Goal: Information Seeking & Learning: Learn about a topic

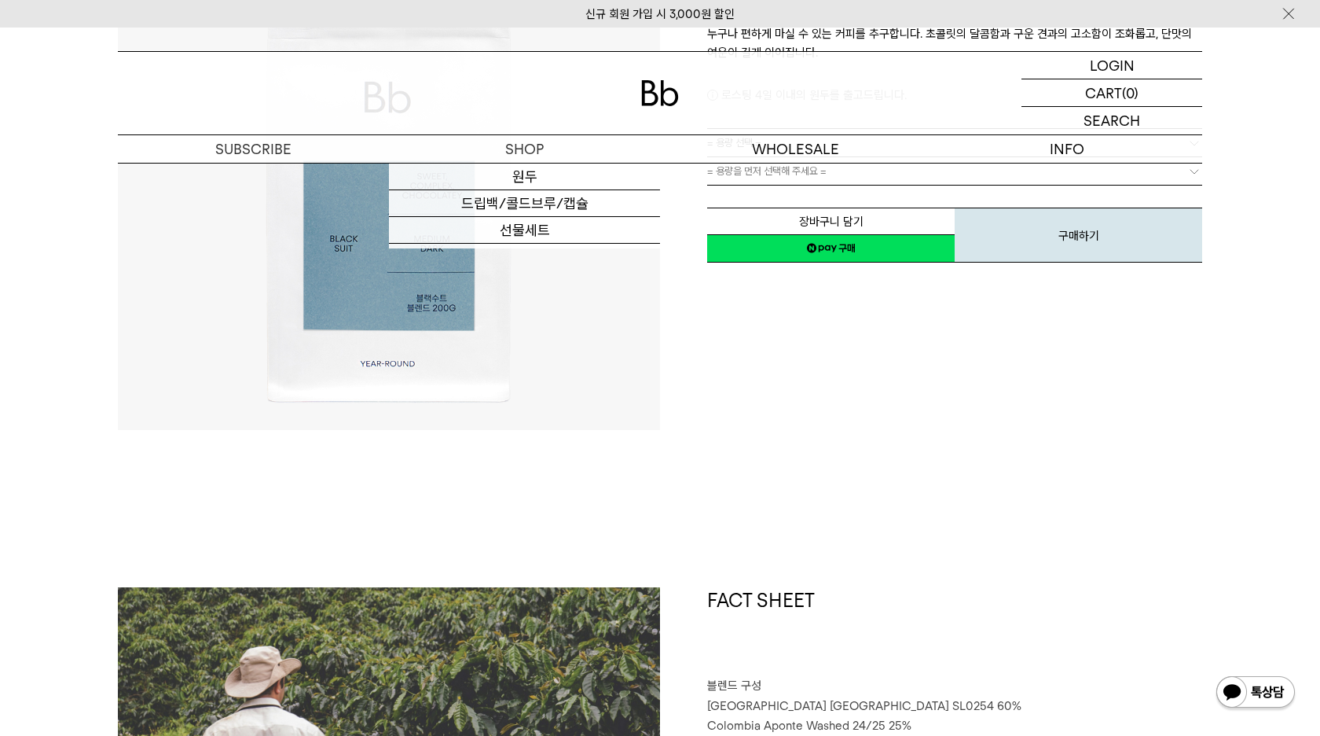
scroll to position [457, 0]
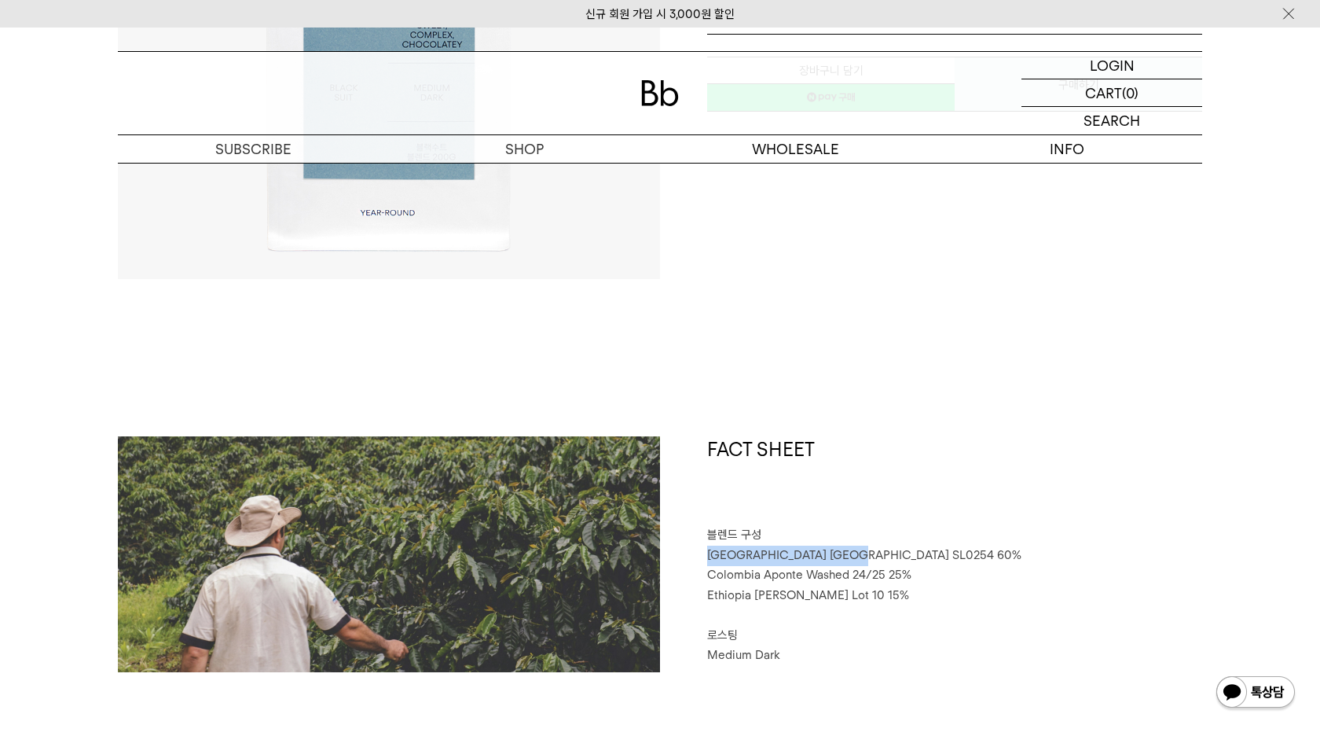
drag, startPoint x: 832, startPoint y: 551, endPoint x: 698, endPoint y: 554, distance: 134.4
click at [698, 554] on div "FACT SHEET 블렌드 구성 Brazil Sao Paulo SL0254 60% Colombia Aponte Washed 24/25 25% …" at bounding box center [931, 554] width 542 height 236
drag, startPoint x: 818, startPoint y: 582, endPoint x: 856, endPoint y: 618, distance: 51.7
click at [820, 583] on div "FACT SHEET 블렌드 구성 Brazil Sao Paulo SL0254 60% Colombia Aponte Washed 24/25 25% …" at bounding box center [931, 554] width 542 height 236
click at [853, 594] on span "Ethiopia Genji Challa Lot 10 15%" at bounding box center [808, 595] width 202 height 14
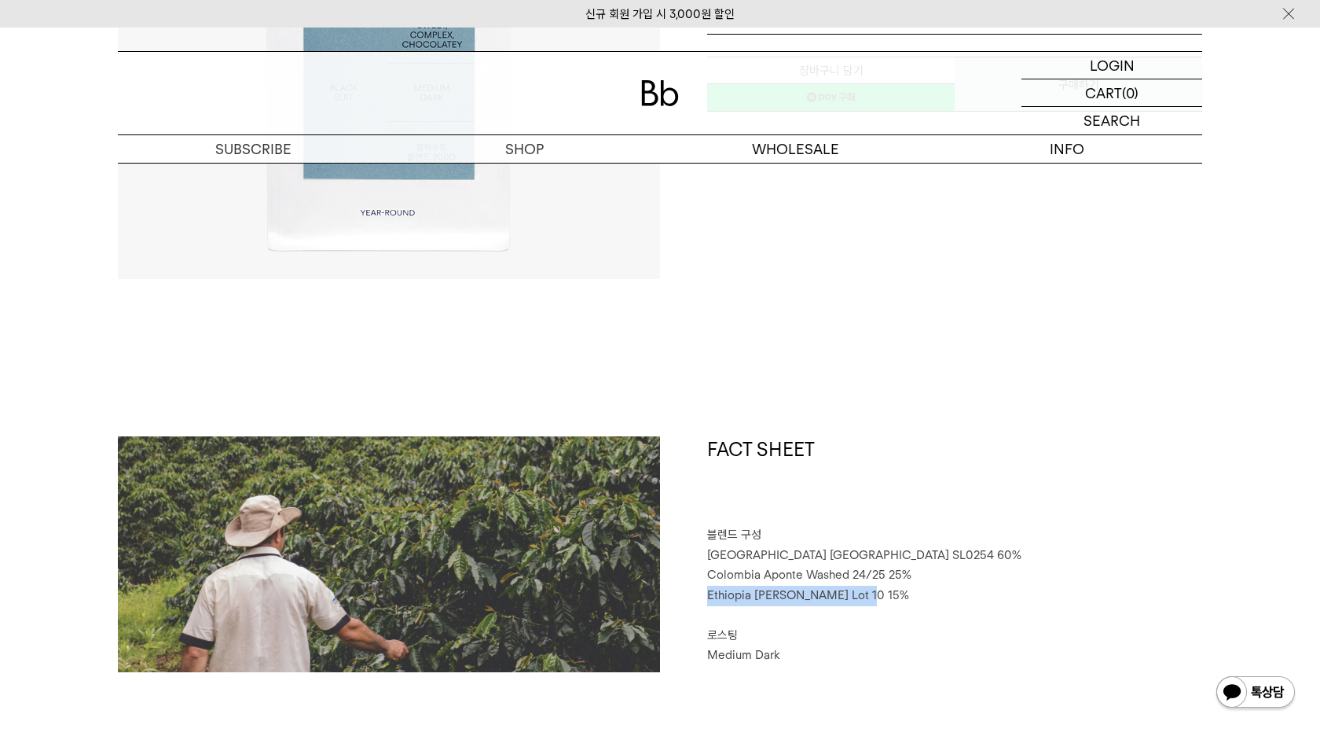
drag, startPoint x: 851, startPoint y: 591, endPoint x: 679, endPoint y: 592, distance: 172.1
click at [679, 592] on div "FACT SHEET 블렌드 구성 Brazil Sao Paulo SL0254 60% Colombia Aponte Washed 24/25 25% …" at bounding box center [931, 554] width 542 height 236
copy span "Ethiopia Genji Challa Lot 10"
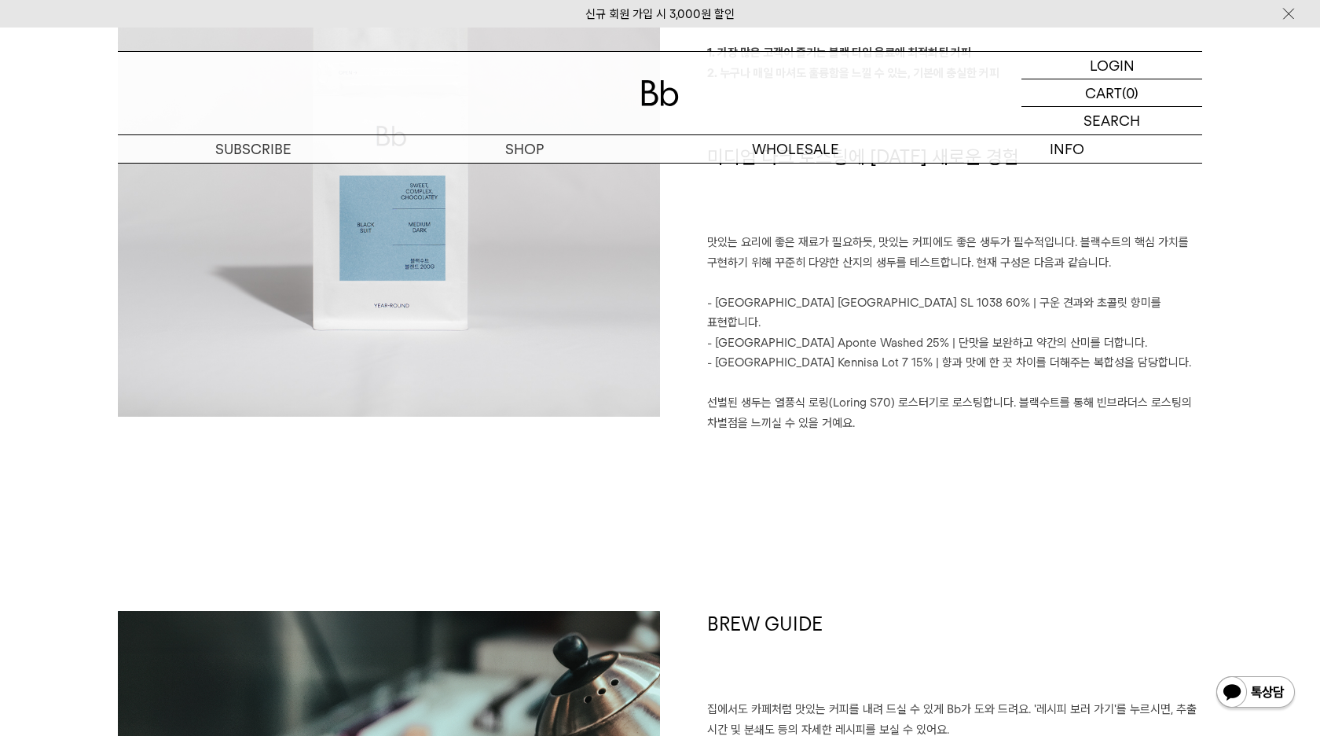
scroll to position [1414, 0]
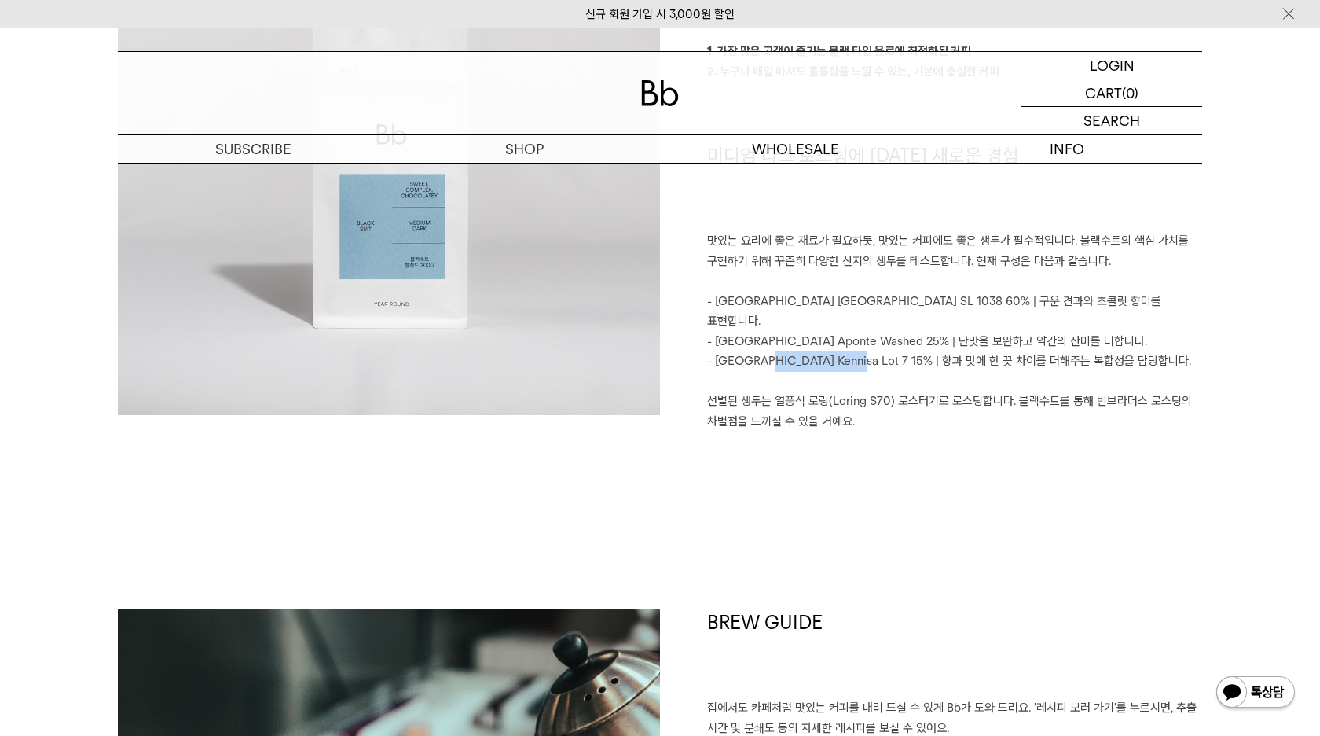
drag, startPoint x: 757, startPoint y: 333, endPoint x: 835, endPoint y: 337, distance: 78.7
click at [835, 351] on p "- Ethiopia Kennisa Lot 7 15% | 향과 맛에 한 끗 차이를 더해주는 복합성을 담당합니다." at bounding box center [954, 361] width 495 height 20
click at [836, 351] on p "- Ethiopia Kennisa Lot 7 15% | 향과 맛에 한 끗 차이를 더해주는 복합성을 담당합니다." at bounding box center [954, 361] width 495 height 20
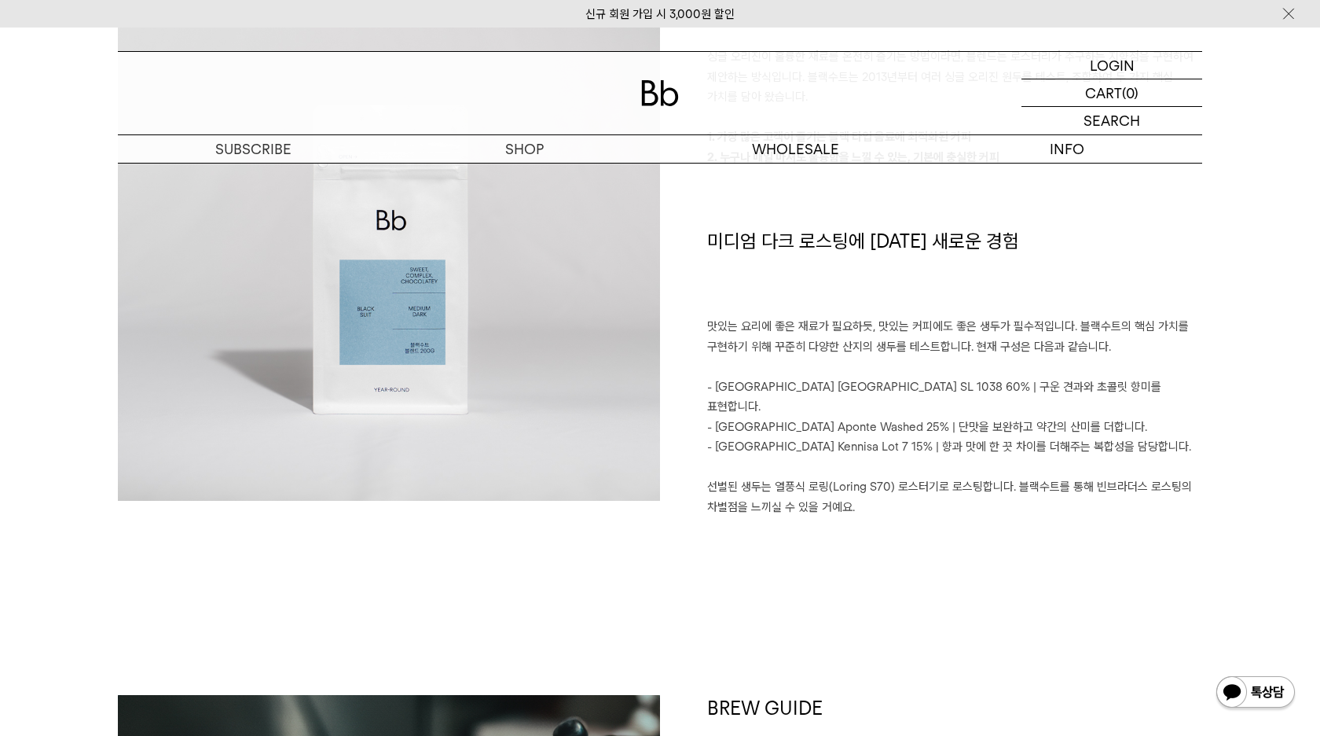
scroll to position [1326, 1]
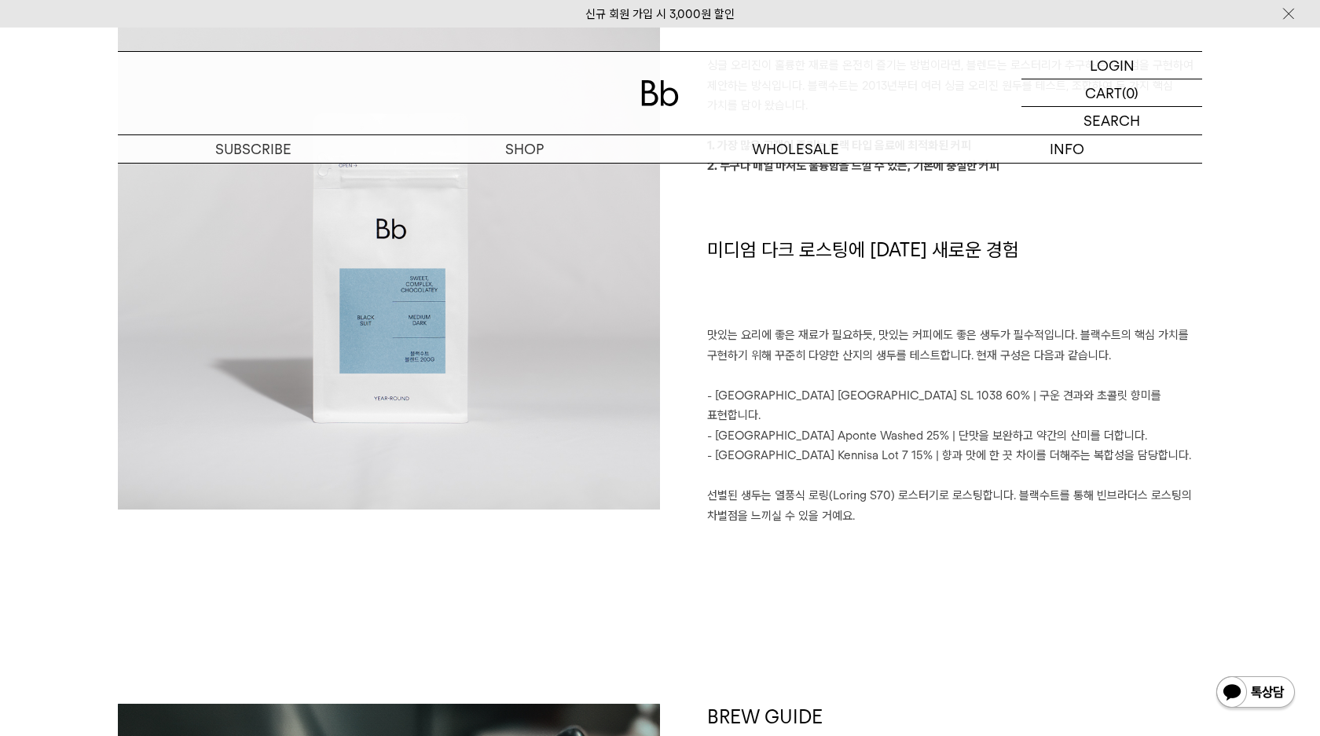
click at [824, 440] on div "빈브라더스가 생각하는 이상적인 커피 싱글 오리진이 훌륭한 재료를 온전히 즐기는 방법이라면, 블렌드는 로스터리가 추구하는 지향점을 구현하여 제안…" at bounding box center [931, 256] width 542 height 579
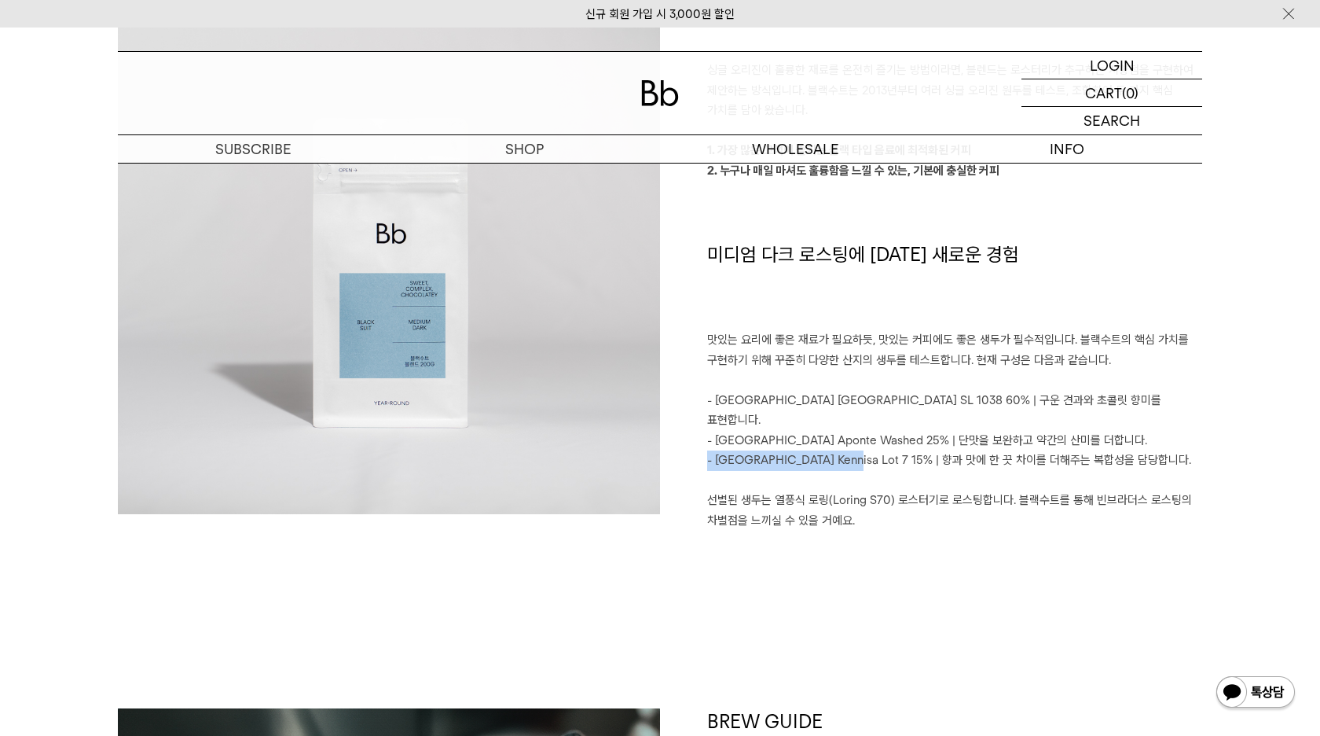
scroll to position [1316, 1]
drag, startPoint x: 829, startPoint y: 435, endPoint x: 714, endPoint y: 432, distance: 114.8
click at [714, 450] on p "- Ethiopia Kennisa Lot 7 15% | 향과 맛에 한 끗 차이를 더해주는 복합성을 담당합니다." at bounding box center [954, 460] width 495 height 20
copy p "Ethiopia Kennisa Lot 7"
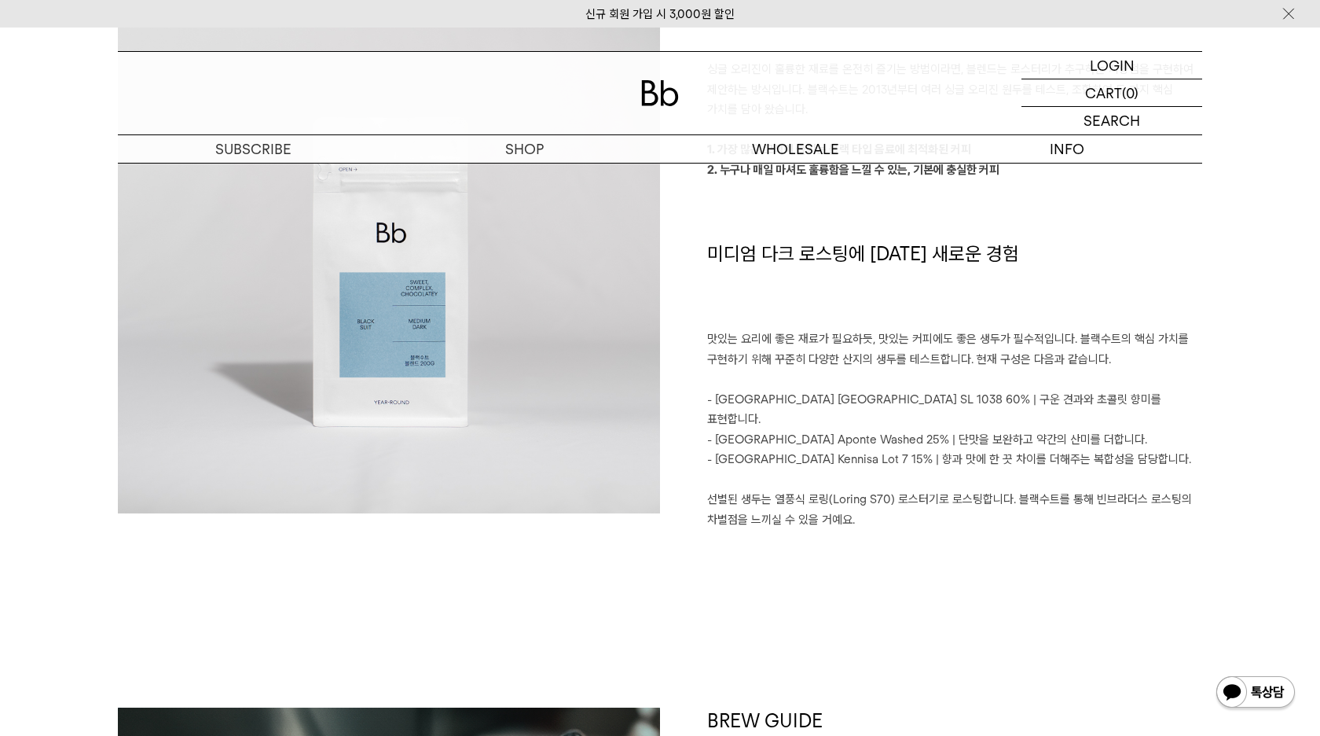
drag, startPoint x: 852, startPoint y: 415, endPoint x: 834, endPoint y: 394, distance: 27.9
click at [852, 430] on p "- Colombia Aponte Washed 25% | 단맛을 보완하고 약간의 산미를 더합니다." at bounding box center [954, 440] width 495 height 20
drag, startPoint x: 815, startPoint y: 393, endPoint x: 801, endPoint y: 388, distance: 14.9
click at [801, 390] on p "- Brazil Sao Paulo SL 1038 60% | 구운 견과와 초콜릿 향미를 표현합니다." at bounding box center [954, 410] width 495 height 40
click at [803, 390] on p "- Brazil Sao Paulo SL 1038 60% | 구운 견과와 초콜릿 향미를 표현합니다." at bounding box center [954, 410] width 495 height 40
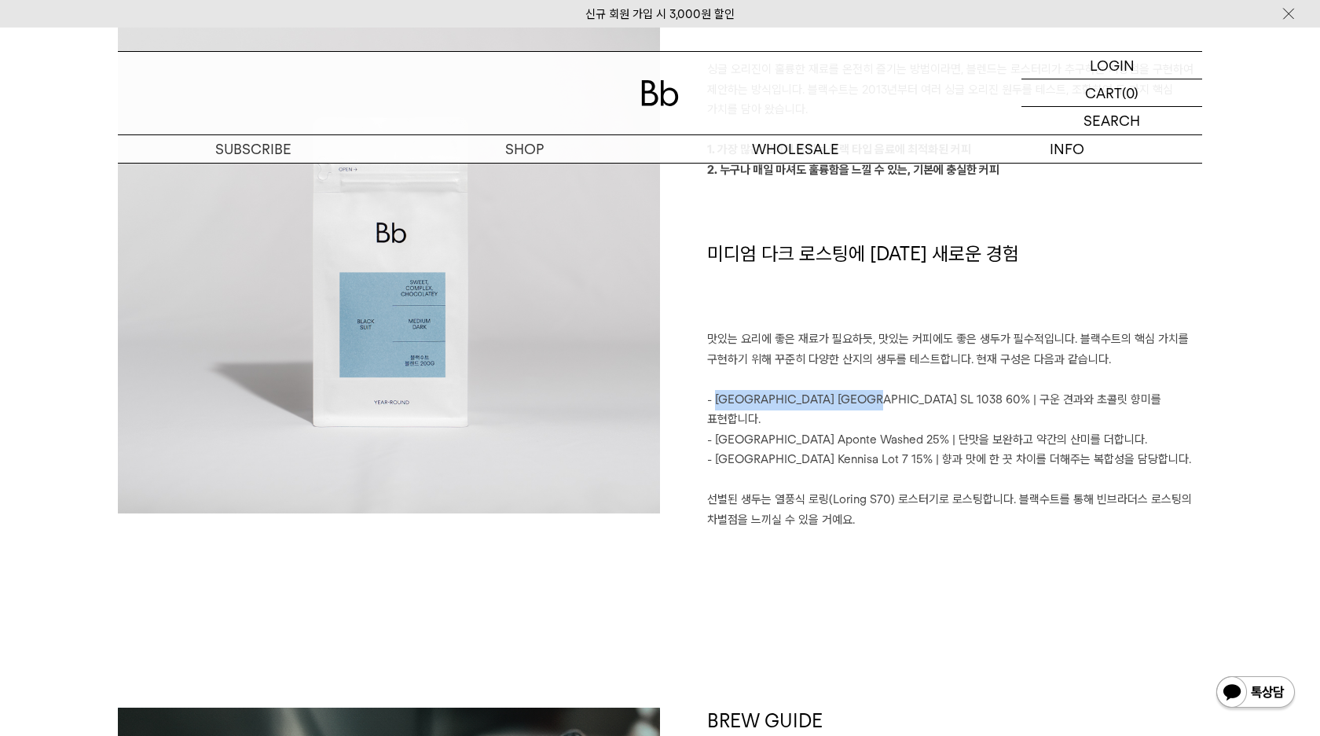
drag, startPoint x: 841, startPoint y: 393, endPoint x: 714, endPoint y: 394, distance: 126.5
click at [714, 394] on p "- Brazil Sao Paulo SL 1038 60% | 구운 견과와 초콜릿 향미를 표현합니다." at bounding box center [954, 410] width 495 height 40
copy p "Brazil Sao Paulo SL 1038"
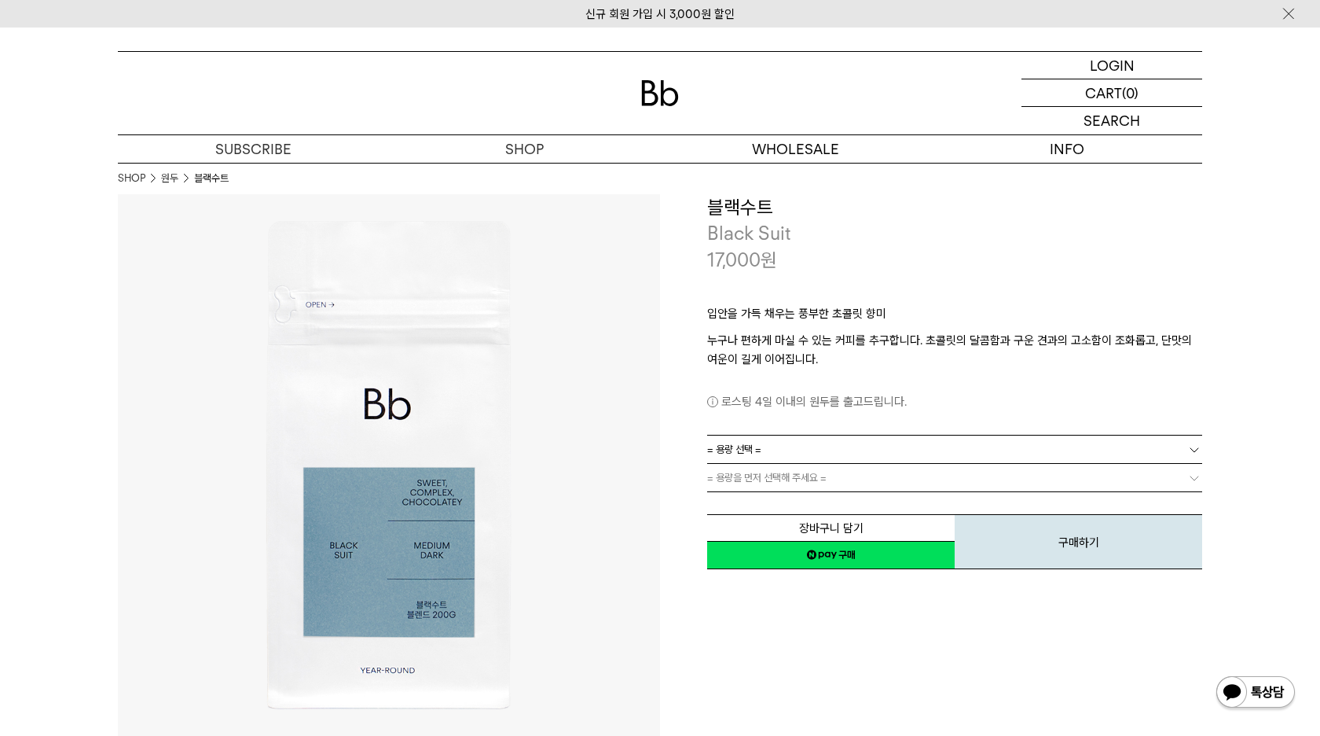
scroll to position [0, 0]
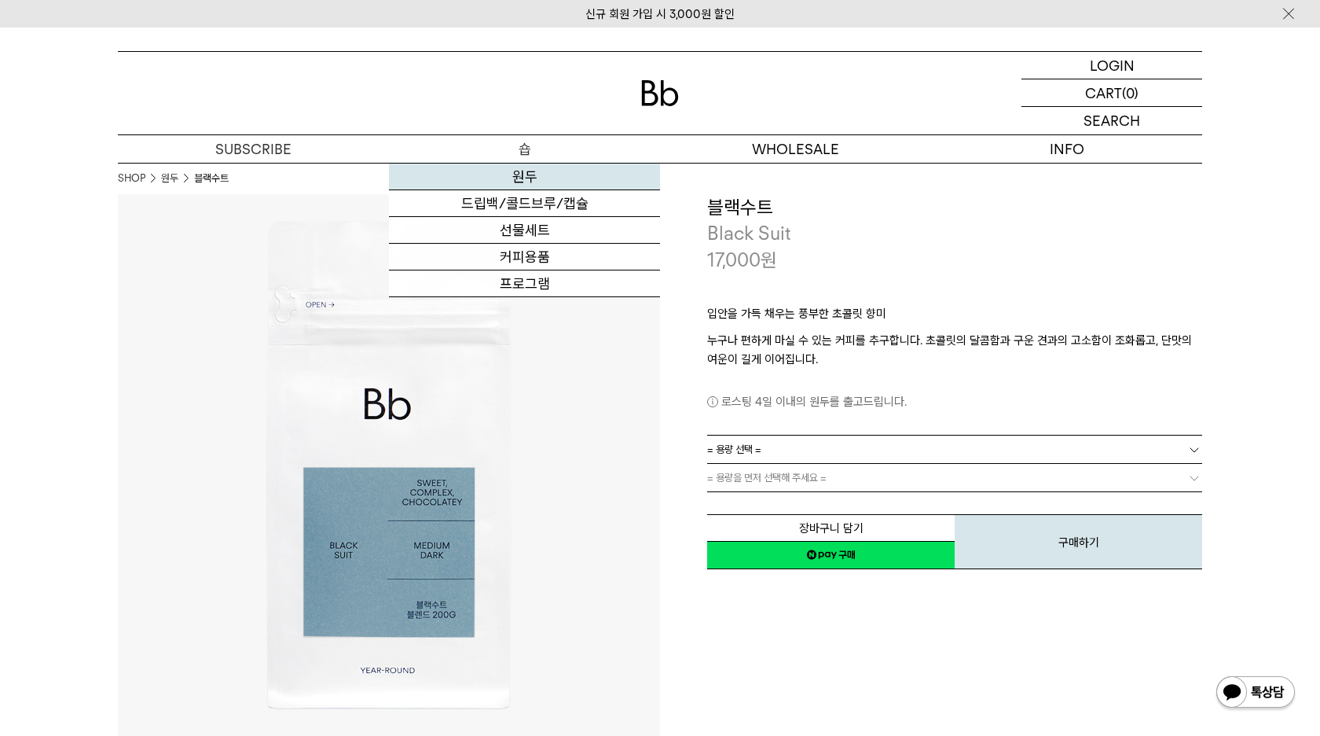
click at [523, 169] on link "원두" at bounding box center [524, 176] width 271 height 27
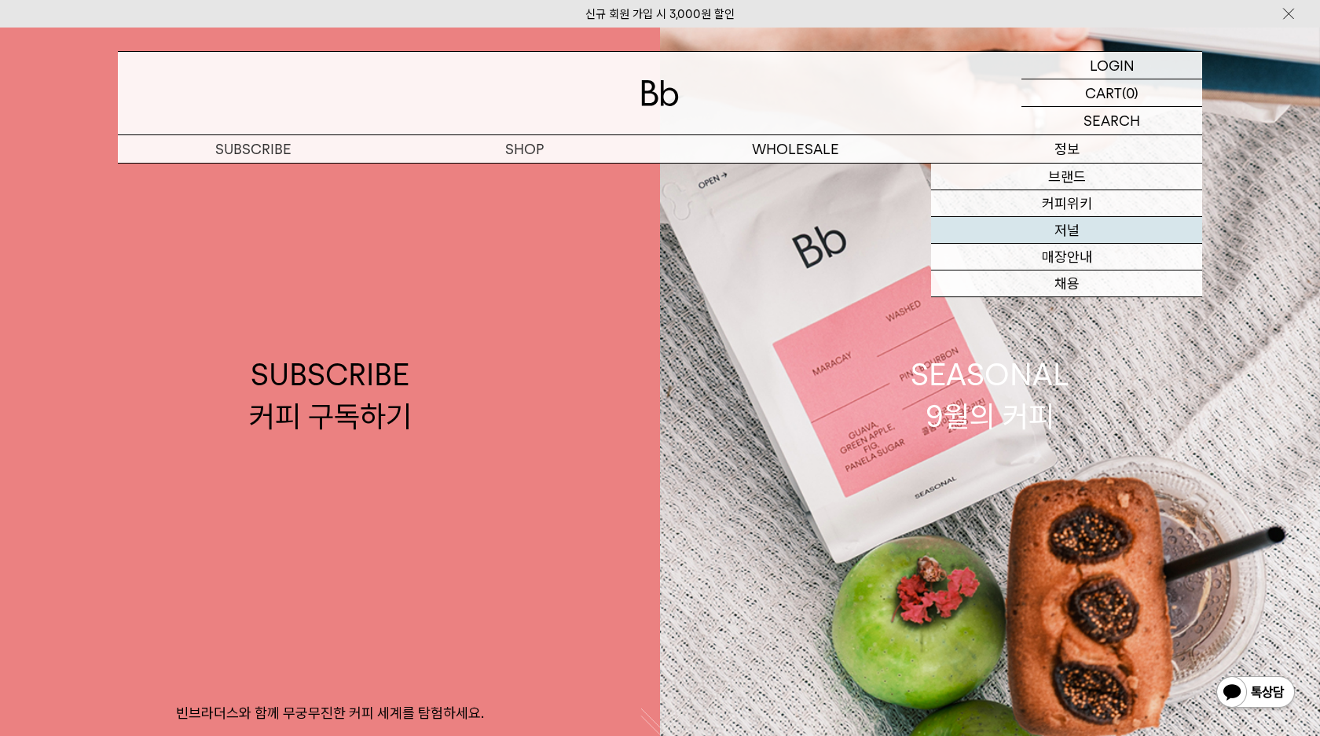
click at [1085, 233] on link "저널" at bounding box center [1066, 230] width 271 height 27
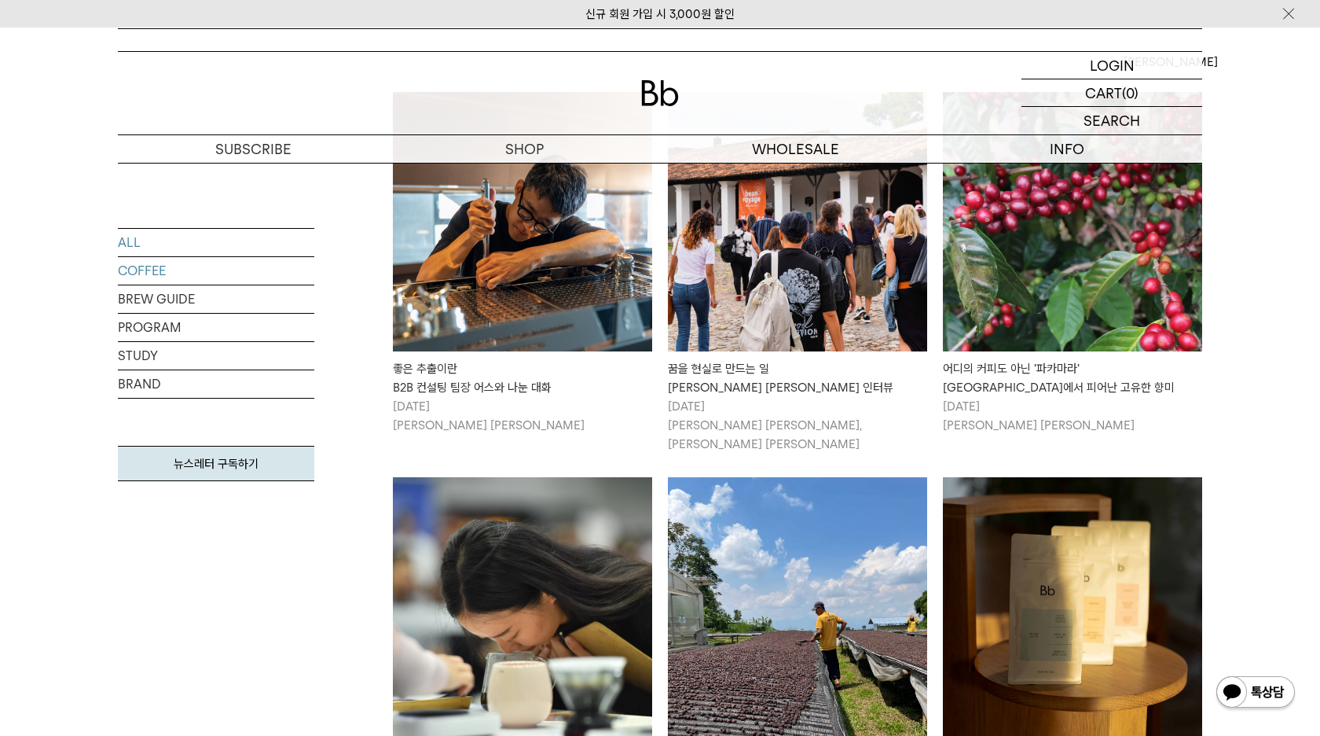
click at [152, 273] on link "COFFEE" at bounding box center [216, 271] width 196 height 28
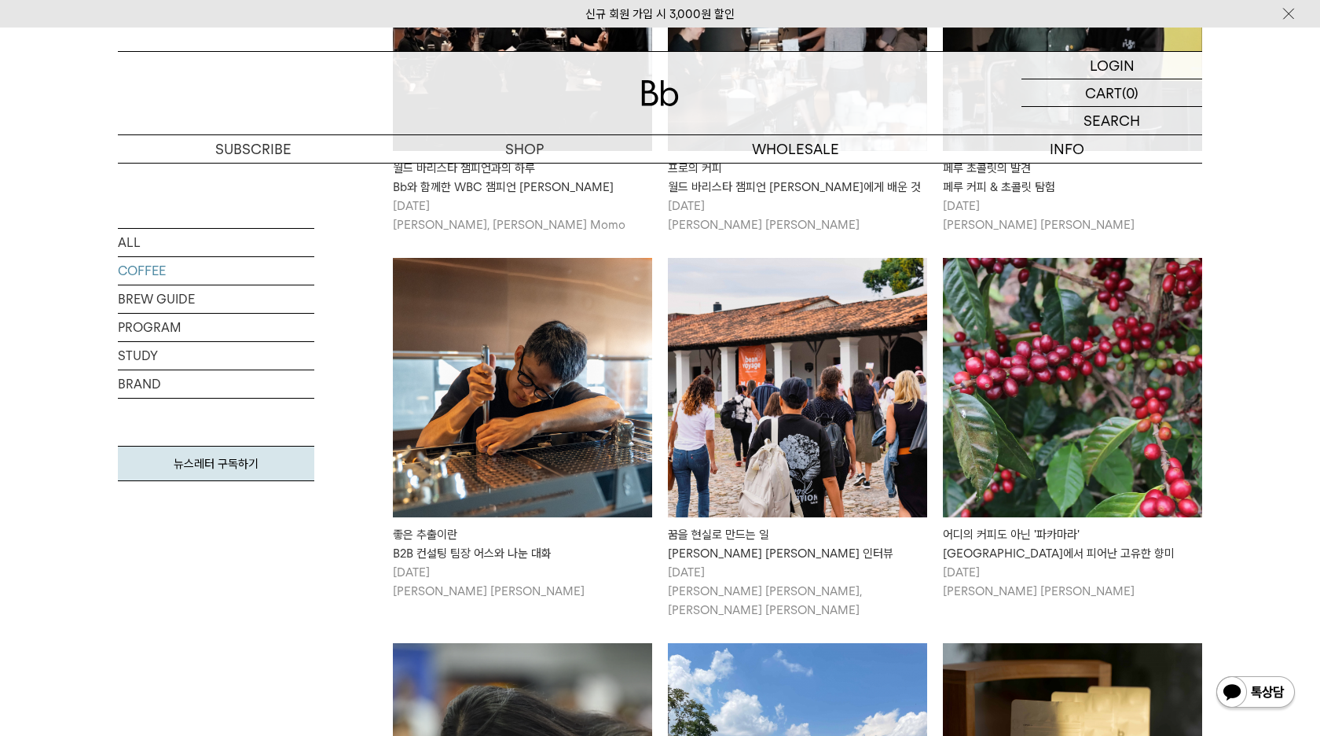
scroll to position [530, 0]
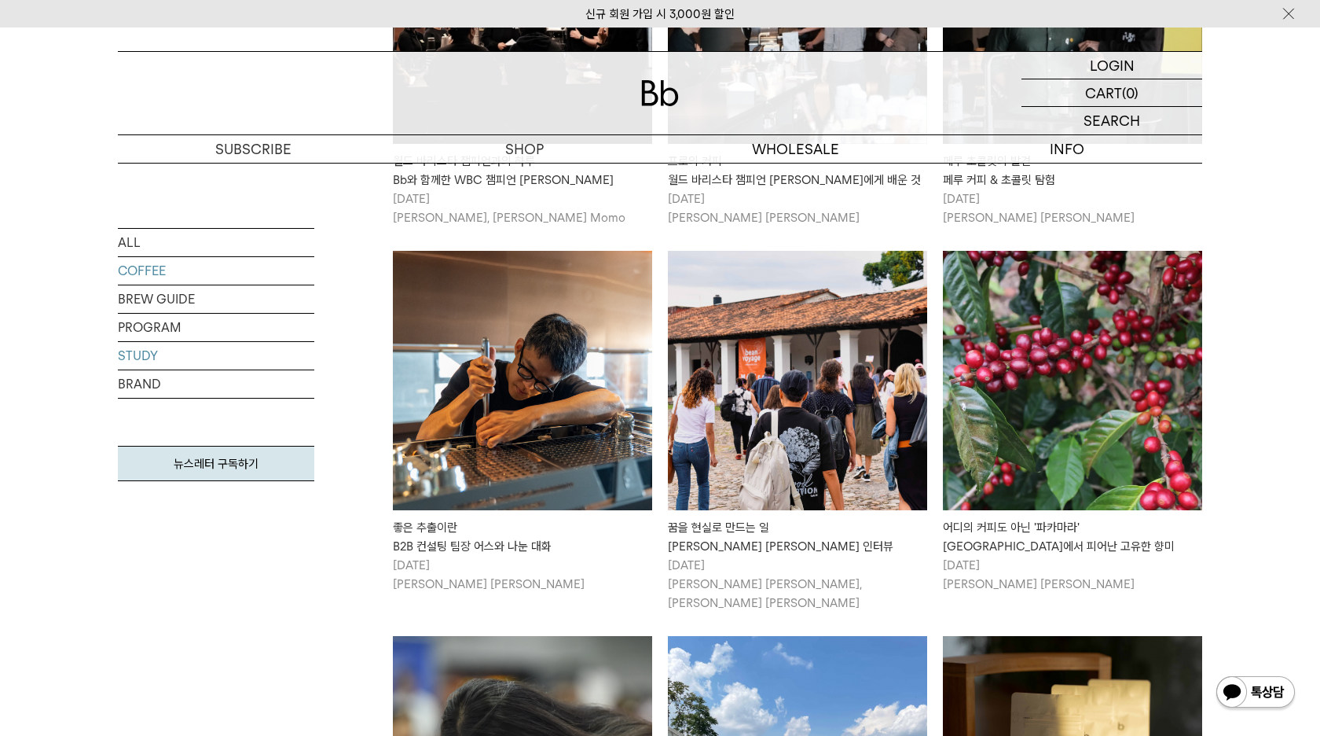
click at [166, 359] on link "STUDY" at bounding box center [216, 356] width 196 height 28
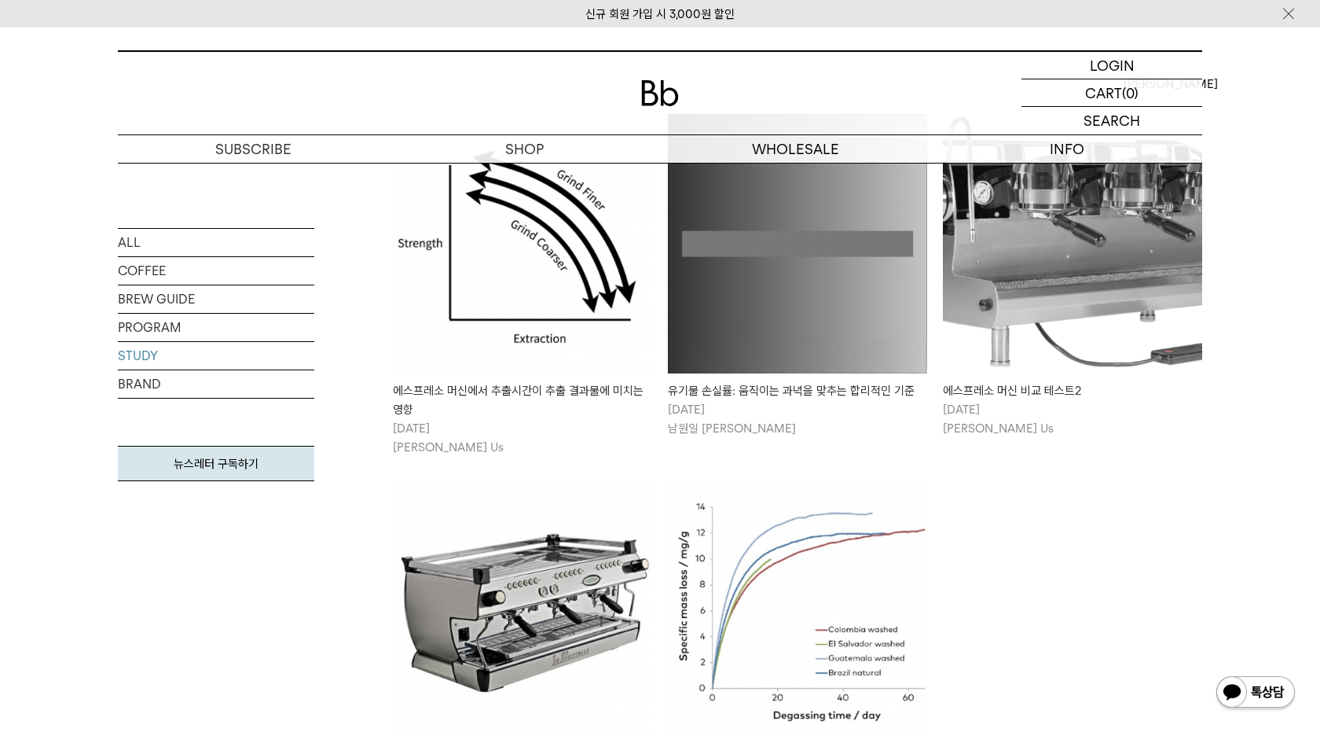
scroll to position [584, 0]
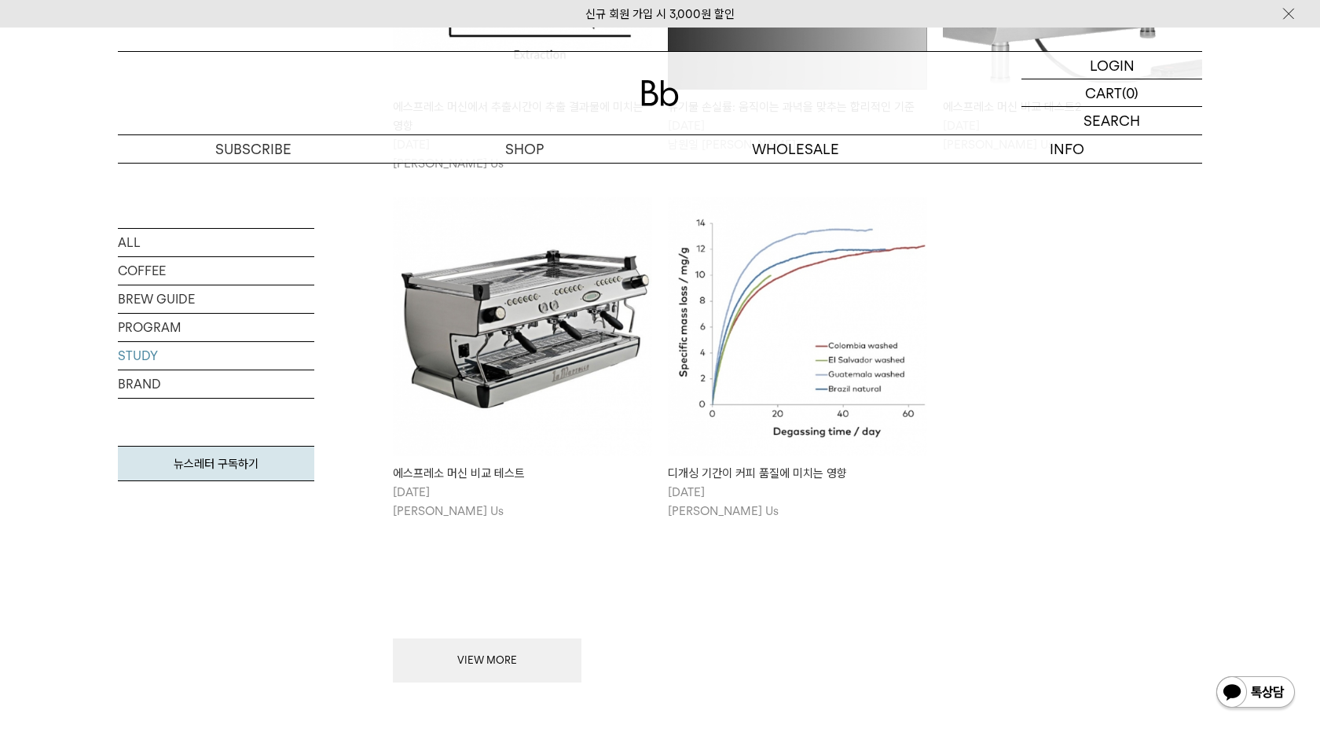
click at [559, 344] on img at bounding box center [522, 325] width 259 height 259
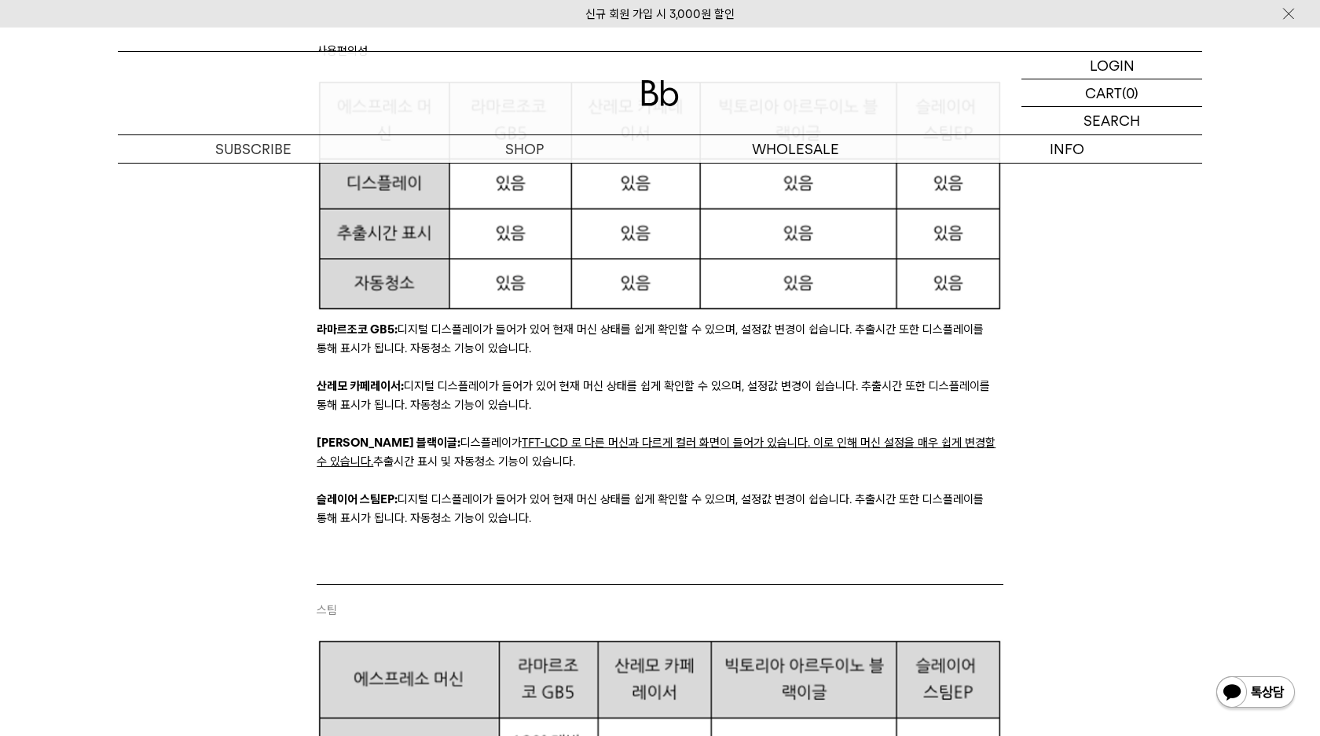
scroll to position [3158, 0]
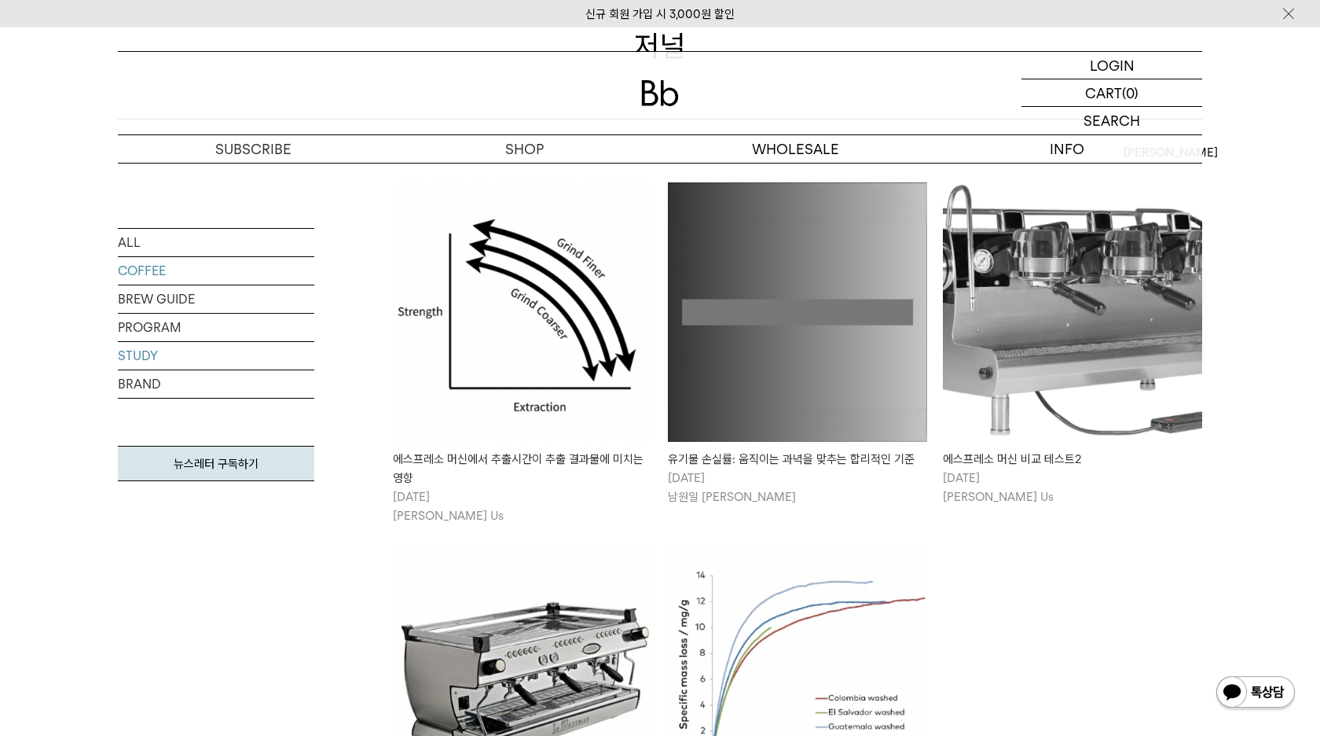
click at [159, 273] on link "COFFEE" at bounding box center [216, 271] width 196 height 28
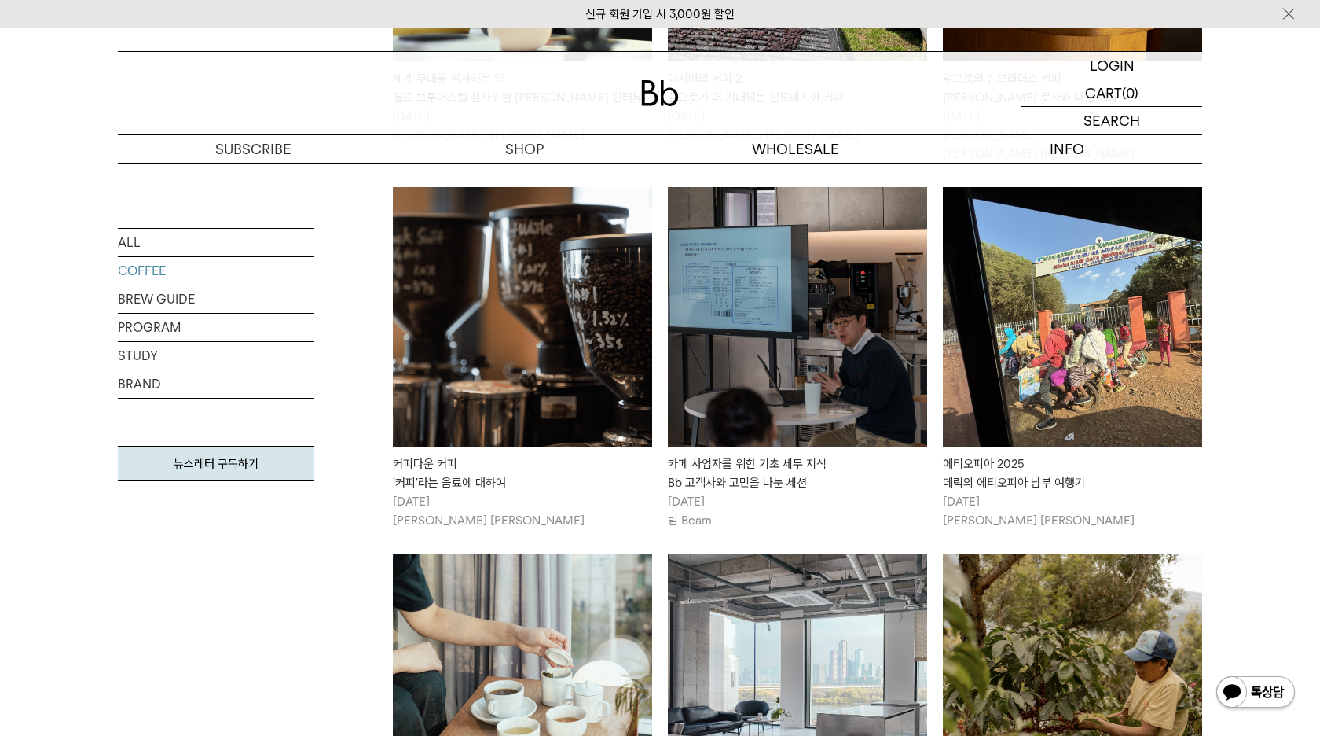
scroll to position [1364, 0]
click at [875, 273] on img at bounding box center [797, 316] width 259 height 259
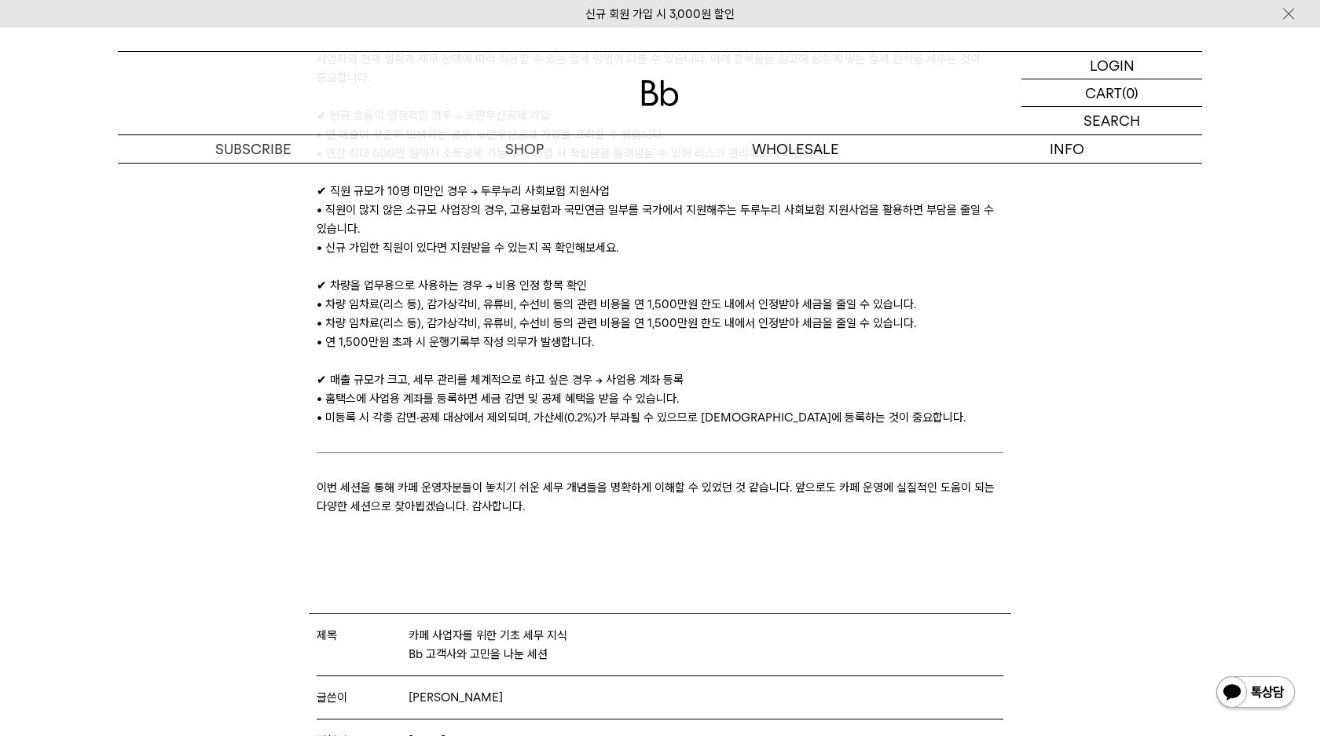
scroll to position [2883, 0]
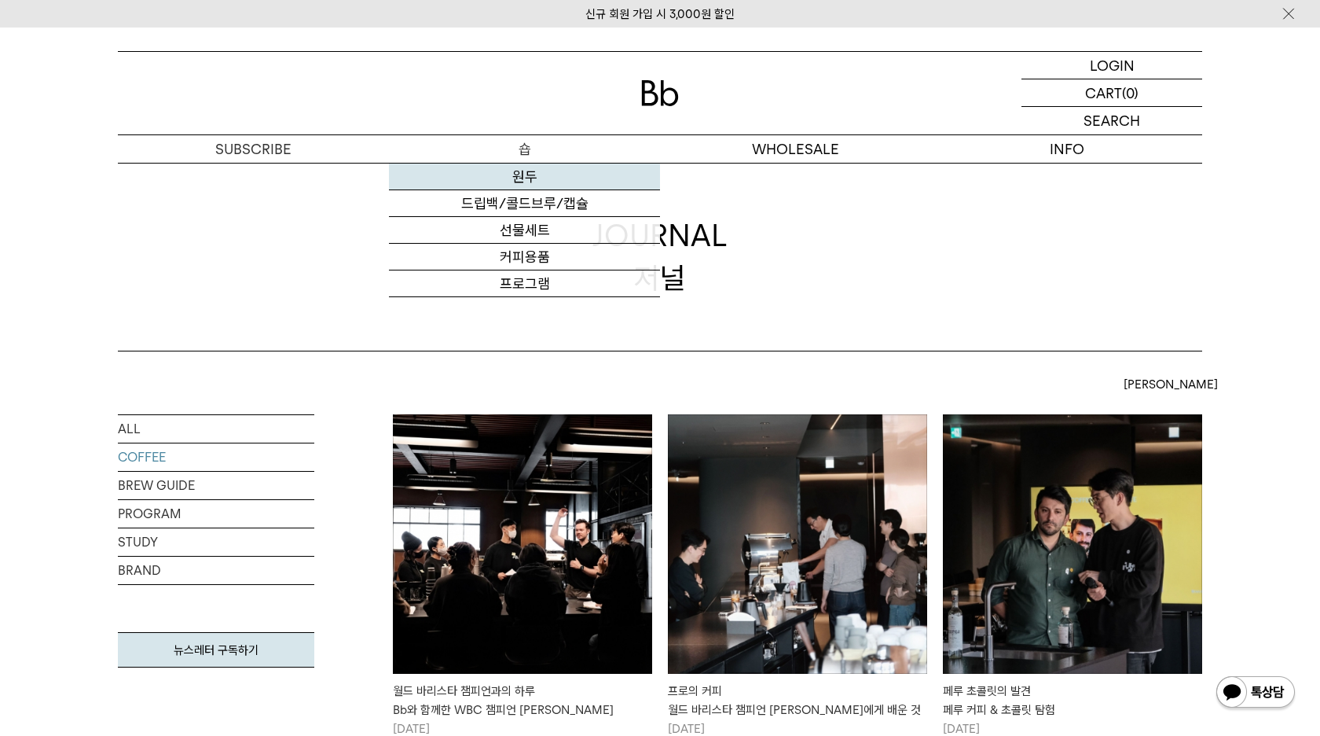
click at [520, 176] on link "원두" at bounding box center [524, 176] width 271 height 27
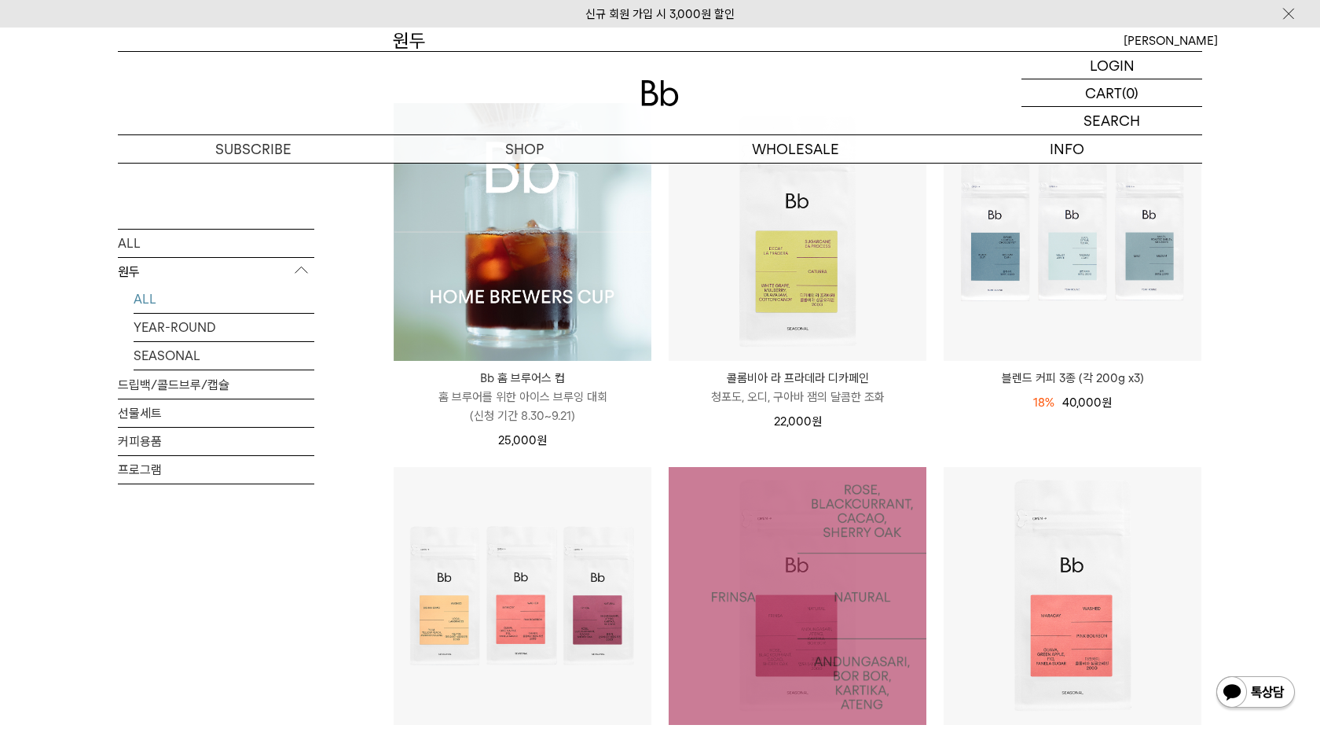
scroll to position [313, 0]
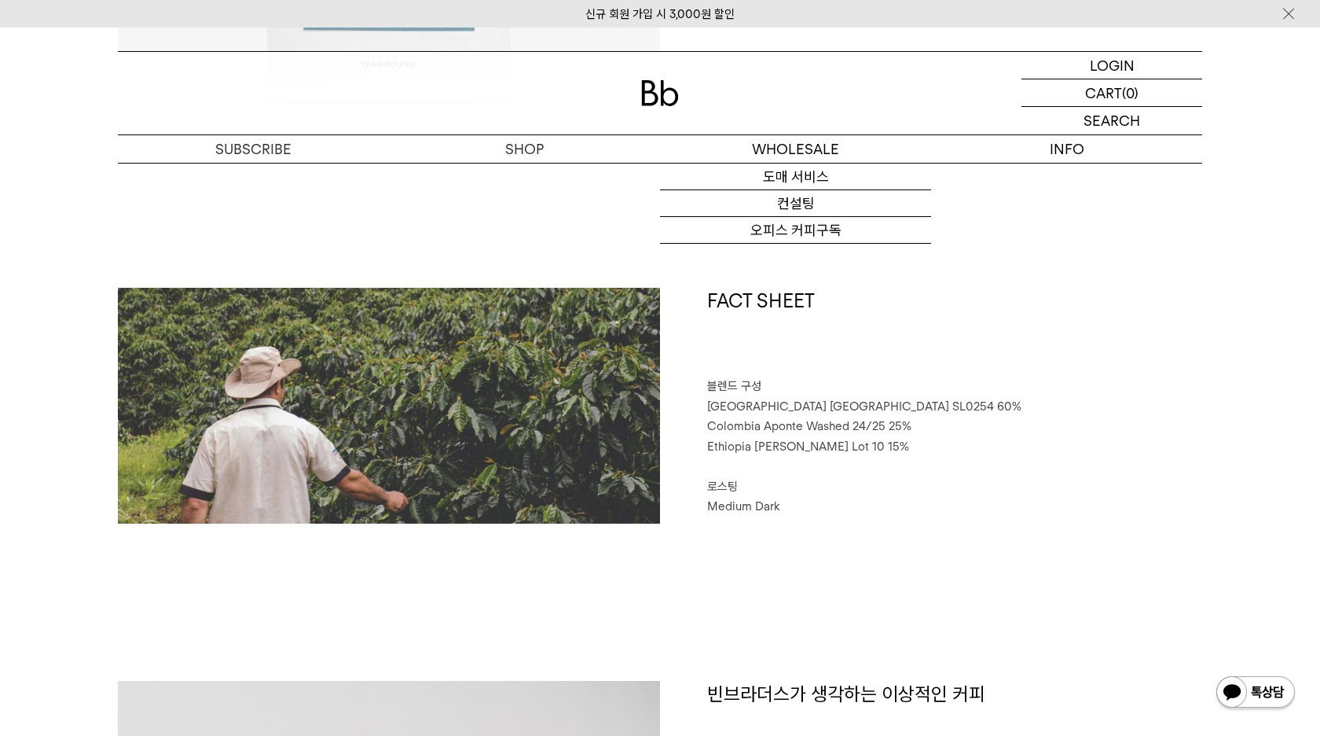
scroll to position [624, 0]
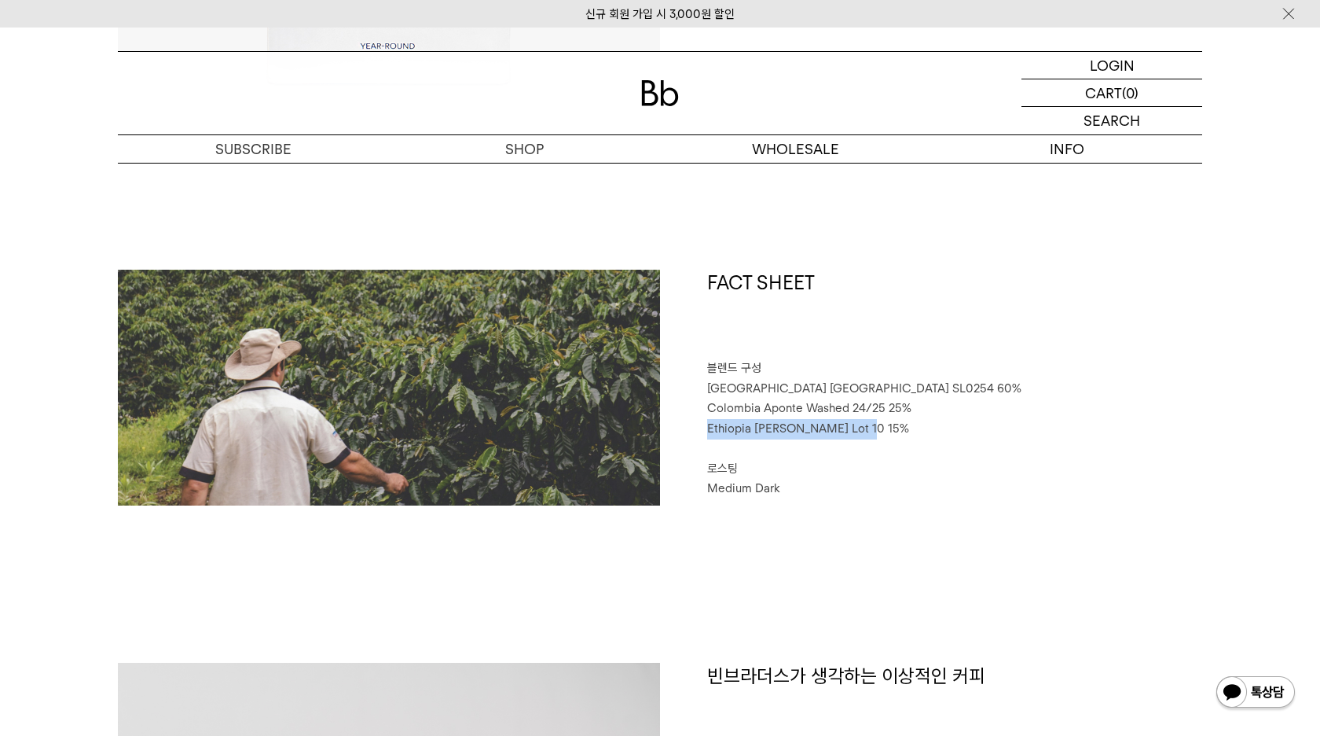
drag, startPoint x: 850, startPoint y: 428, endPoint x: 696, endPoint y: 430, distance: 153.3
click at [696, 430] on div "FACT SHEET 블렌드 구성 [GEOGRAPHIC_DATA] [GEOGRAPHIC_DATA] SL0254 60% [GEOGRAPHIC_DA…" at bounding box center [931, 388] width 542 height 236
copy span "Ethiopia [PERSON_NAME] Lot 10"
click at [767, 387] on span "[GEOGRAPHIC_DATA] [GEOGRAPHIC_DATA] SL0254 60%" at bounding box center [864, 388] width 314 height 14
drag, startPoint x: 787, startPoint y: 387, endPoint x: 693, endPoint y: 387, distance: 94.3
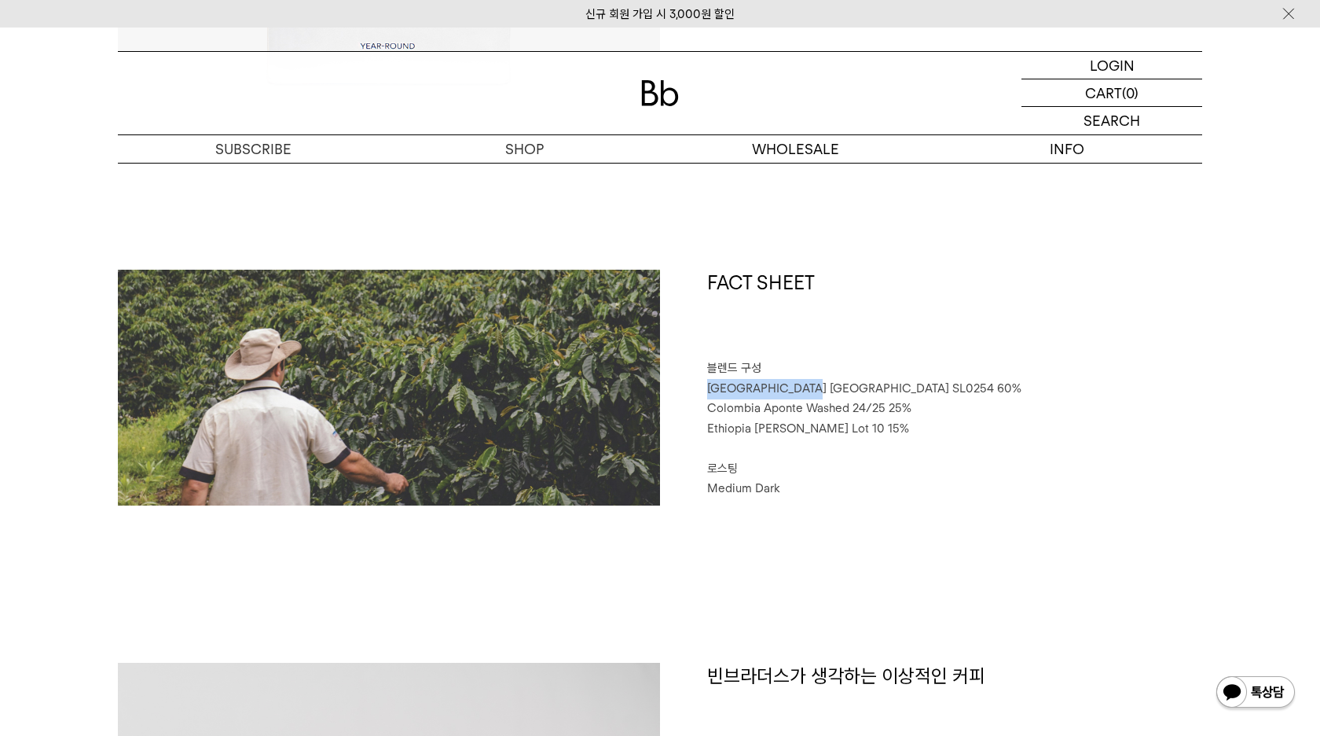
click at [693, 387] on div "FACT SHEET 블렌드 구성 [GEOGRAPHIC_DATA] [GEOGRAPHIC_DATA] SL0254 60% [GEOGRAPHIC_DA…" at bounding box center [931, 388] width 542 height 236
copy span "[GEOGRAPHIC_DATA] [GEOGRAPHIC_DATA]"
click at [808, 387] on span "[GEOGRAPHIC_DATA] [GEOGRAPHIC_DATA] SL0254 60%" at bounding box center [864, 388] width 314 height 14
drag, startPoint x: 835, startPoint y: 390, endPoint x: 697, endPoint y: 394, distance: 137.6
click at [697, 394] on div "FACT SHEET 블렌드 구성 [GEOGRAPHIC_DATA] [GEOGRAPHIC_DATA] SL0254 60% [GEOGRAPHIC_DA…" at bounding box center [931, 388] width 542 height 236
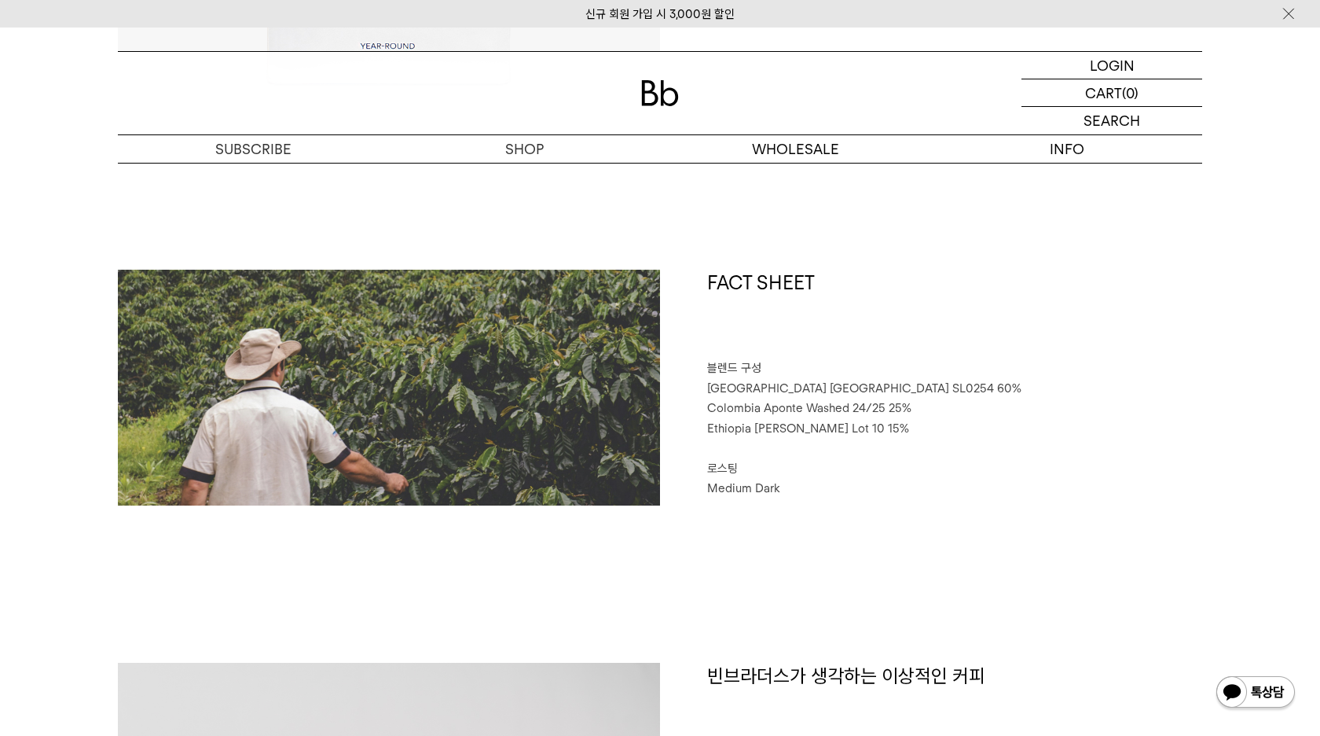
click at [739, 388] on span "[GEOGRAPHIC_DATA] [GEOGRAPHIC_DATA] SL0254 60%" at bounding box center [864, 388] width 314 height 14
drag, startPoint x: 834, startPoint y: 387, endPoint x: 710, endPoint y: 391, distance: 123.4
click at [710, 391] on span "[GEOGRAPHIC_DATA] [GEOGRAPHIC_DATA] SL0254 60%" at bounding box center [864, 388] width 314 height 14
copy span "[GEOGRAPHIC_DATA] [GEOGRAPHIC_DATA] SL0254"
